Goal: Transaction & Acquisition: Purchase product/service

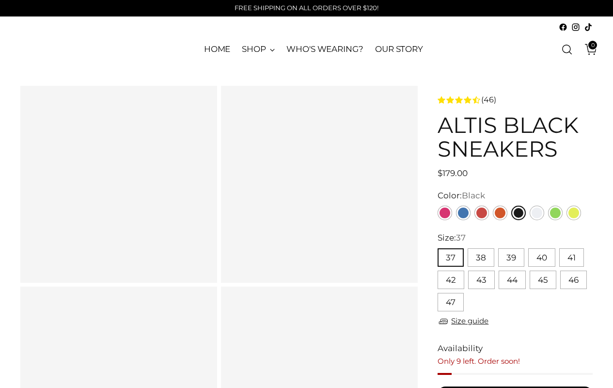
click at [518, 213] on link "Black" at bounding box center [519, 213] width 15 height 15
click at [451, 257] on button "37" at bounding box center [451, 257] width 26 height 18
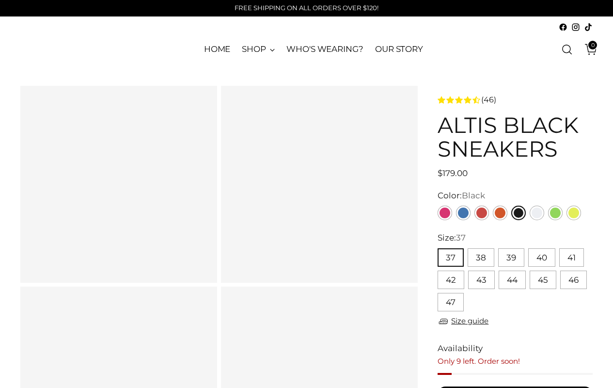
scroll to position [145, 0]
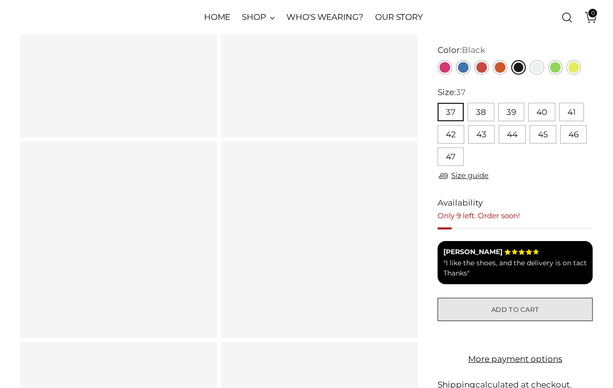
click at [515, 309] on span "Add to cart" at bounding box center [516, 309] width 48 height 9
